Goal: Transaction & Acquisition: Purchase product/service

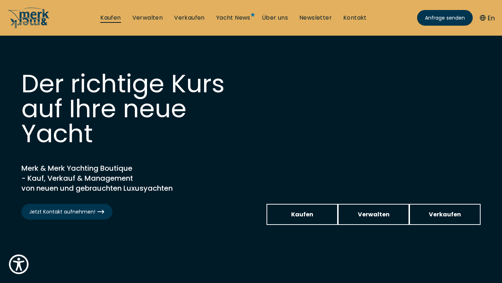
click at [112, 21] on link "Kaufen" at bounding box center [110, 18] width 20 height 8
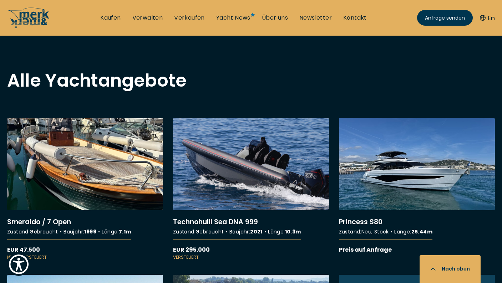
scroll to position [597, 0]
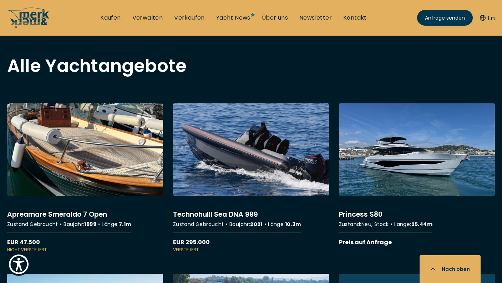
scroll to position [577, 0]
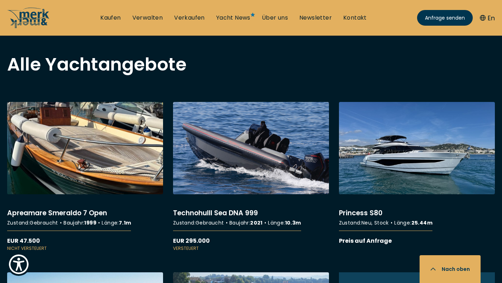
click at [120, 142] on link "More details about Apreamare Smeraldo 7 Open" at bounding box center [85, 177] width 156 height 150
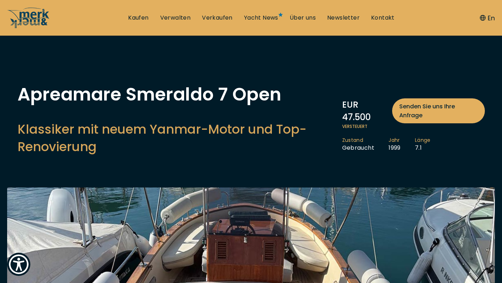
click at [484, 17] on icon "button" at bounding box center [483, 18] width 6 height 6
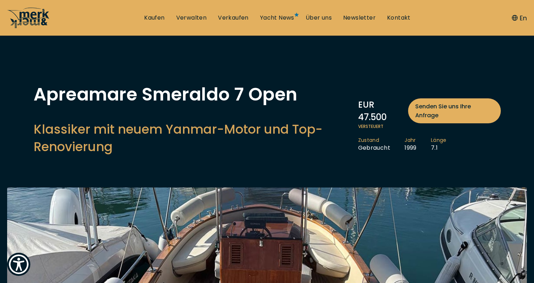
click at [17, 20] on icon at bounding box center [28, 17] width 43 height 21
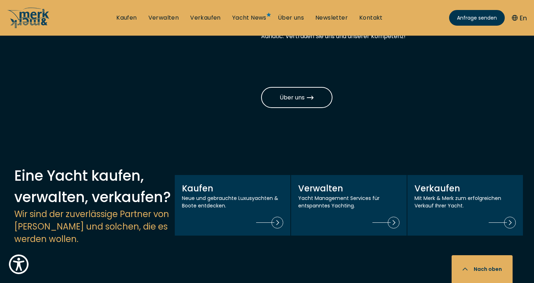
scroll to position [666, 0]
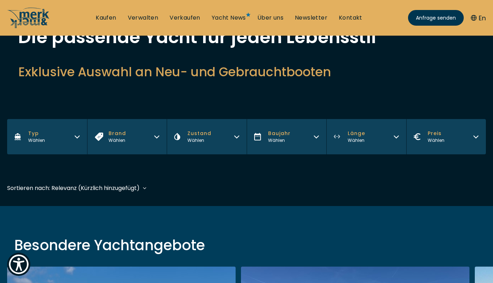
scroll to position [48, 0]
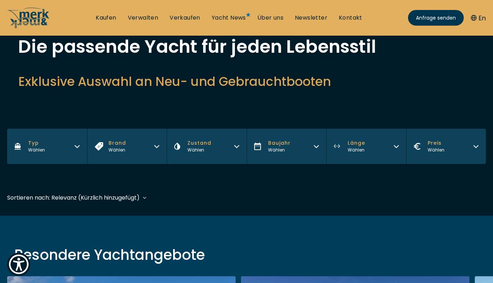
click at [136, 147] on button "Brand Wählen" at bounding box center [127, 146] width 80 height 35
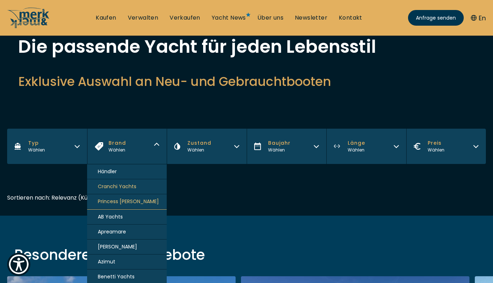
click at [62, 155] on button "Typ Wählen" at bounding box center [47, 146] width 80 height 35
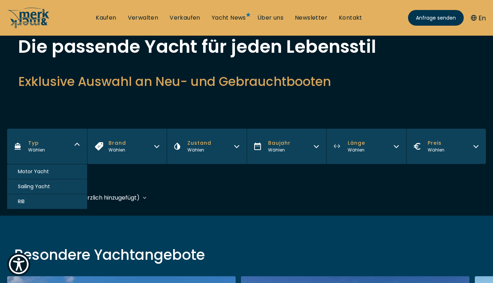
click at [49, 190] on span "Sailing Yacht" at bounding box center [34, 186] width 32 height 7
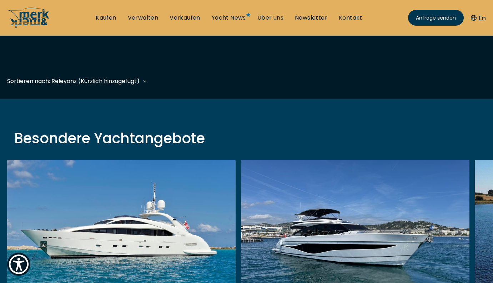
scroll to position [177, 0]
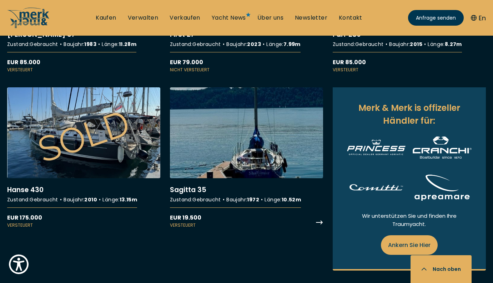
scroll to position [529, 0]
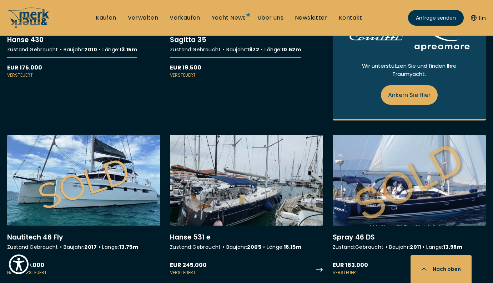
click at [239, 174] on link "More details about [PERSON_NAME] 531 e" at bounding box center [246, 205] width 153 height 141
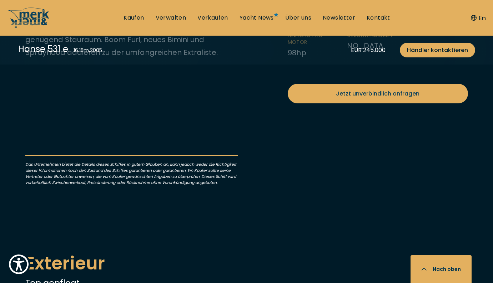
scroll to position [200, 0]
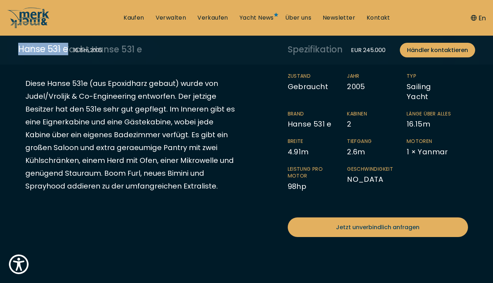
drag, startPoint x: 67, startPoint y: 49, endPoint x: 2, endPoint y: 48, distance: 65.3
click at [1, 49] on div "Hanse 531 e 16.15 m , 2005 EUR 245.000 Händler kontaktieren" at bounding box center [246, 50] width 493 height 29
copy div "Hanse 531 e"
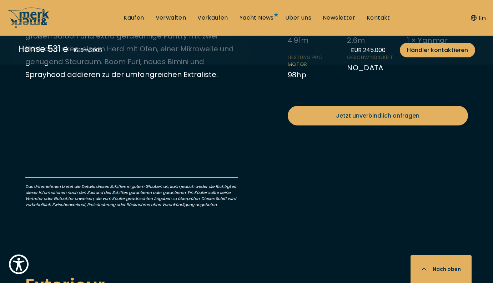
scroll to position [331, 0]
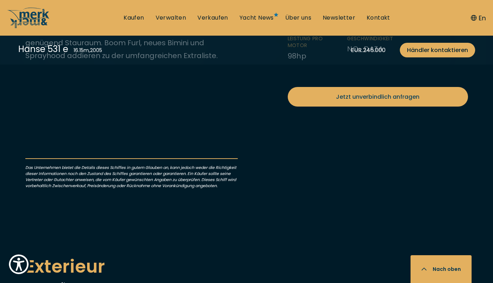
click at [478, 19] on button "En" at bounding box center [478, 18] width 15 height 10
